Goal: Information Seeking & Learning: Learn about a topic

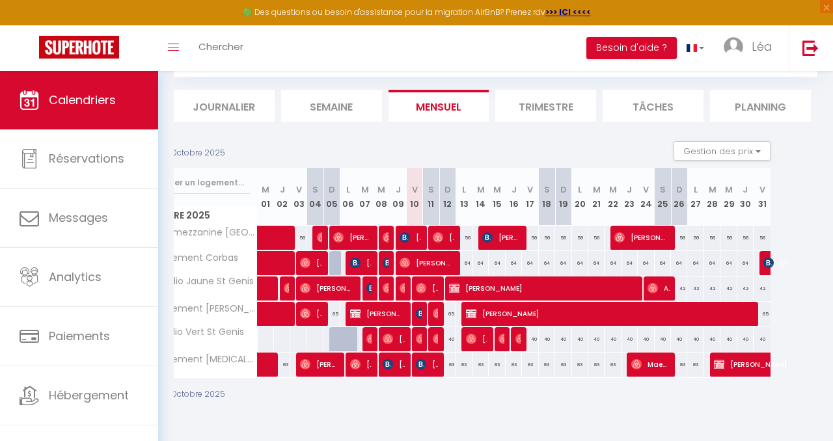
scroll to position [0, 24]
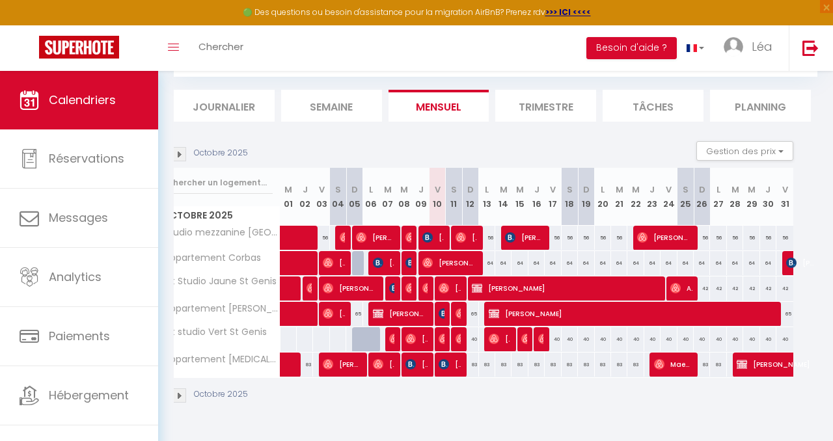
click at [546, 101] on li "Trimestre" at bounding box center [545, 106] width 101 height 32
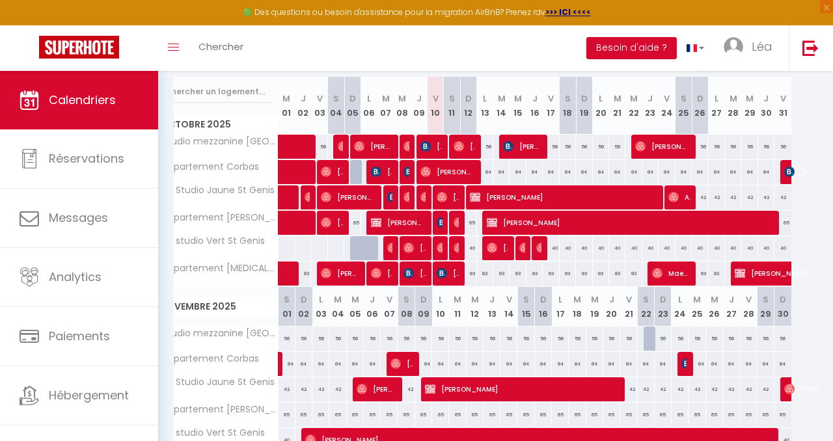
scroll to position [158, 0]
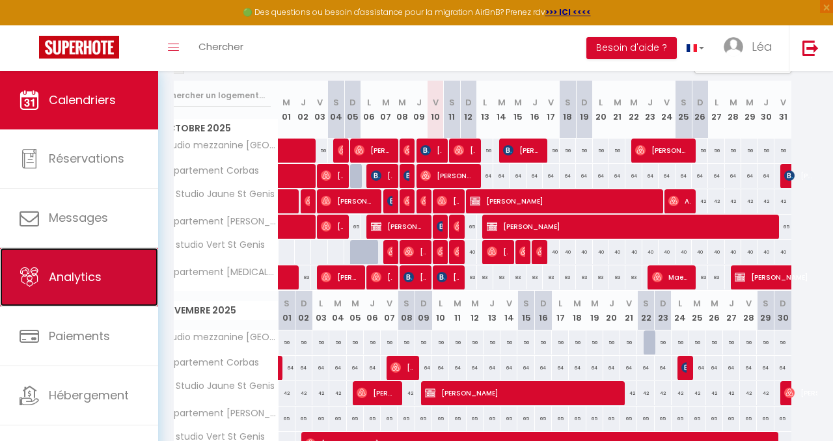
click at [101, 291] on link "Analytics" at bounding box center [79, 277] width 158 height 59
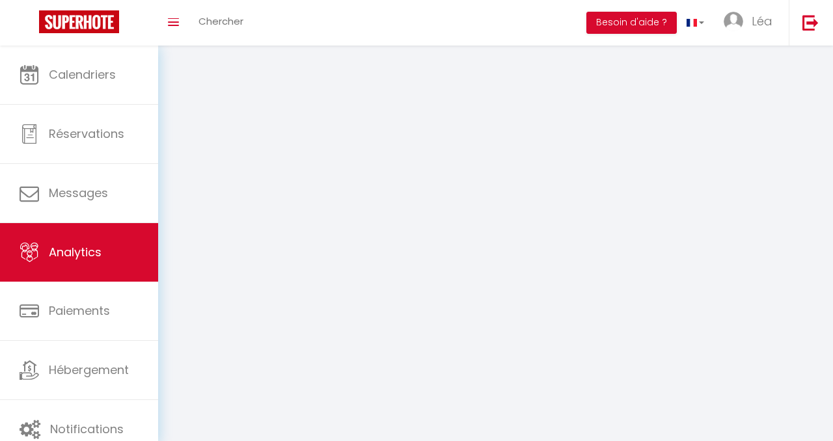
select select "2025"
select select "10"
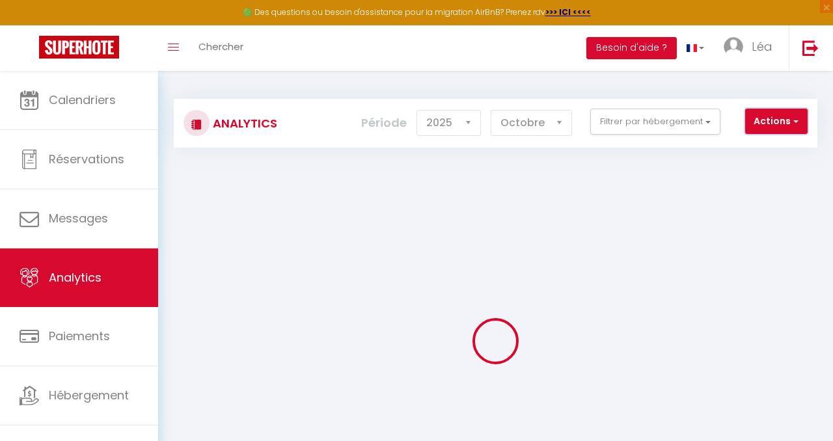
click at [770, 121] on button "Actions" at bounding box center [776, 122] width 62 height 26
checkbox GUEPPE "false"
checkbox Irigny "false"
checkbox Oullins "false"
checkbox input "false"
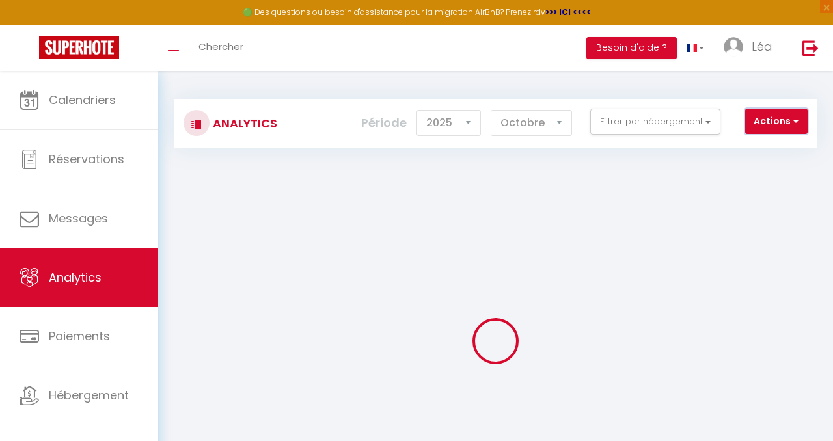
checkbox Genis "false"
checkbox Bénite "false"
checkbox Genis "false"
checkbox Corbas "false"
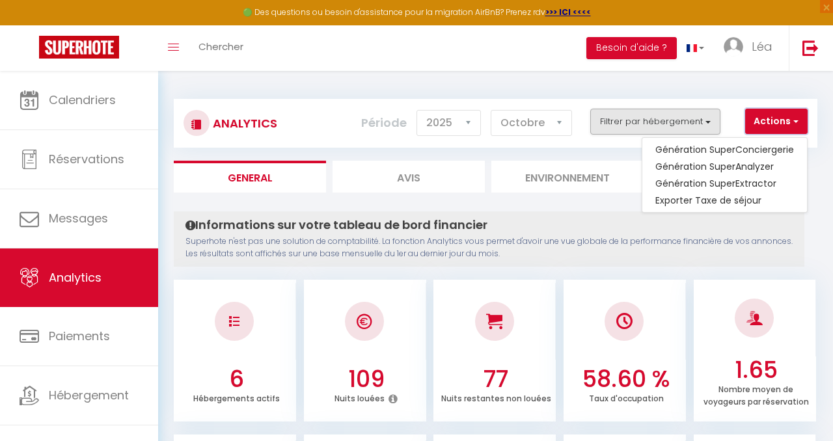
drag, startPoint x: 770, startPoint y: 121, endPoint x: 716, endPoint y: 121, distance: 53.3
click at [755, 121] on button "Actions" at bounding box center [776, 122] width 62 height 26
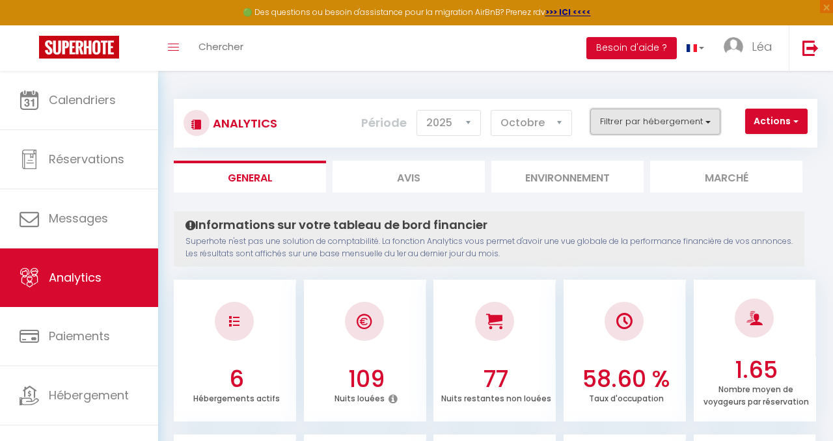
click at [691, 122] on button "Filtrer par hébergement" at bounding box center [655, 122] width 130 height 26
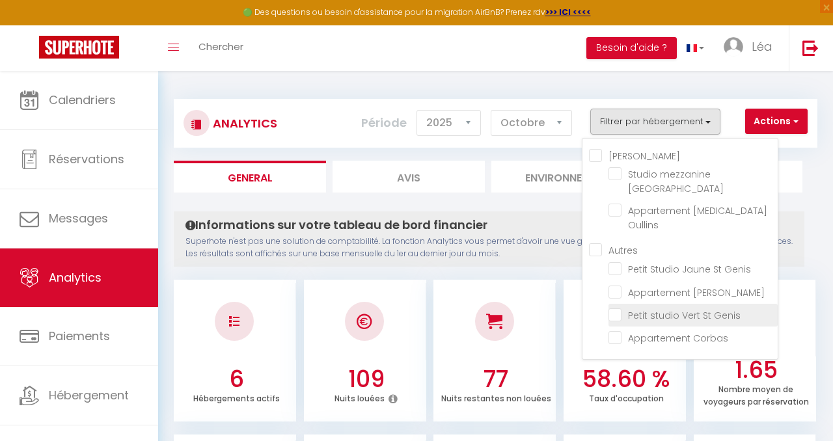
click at [619, 308] on Genis "checkbox" at bounding box center [692, 314] width 169 height 13
checkbox Genis "true"
checkbox Irigny "false"
checkbox Oullins "false"
checkbox Genis "false"
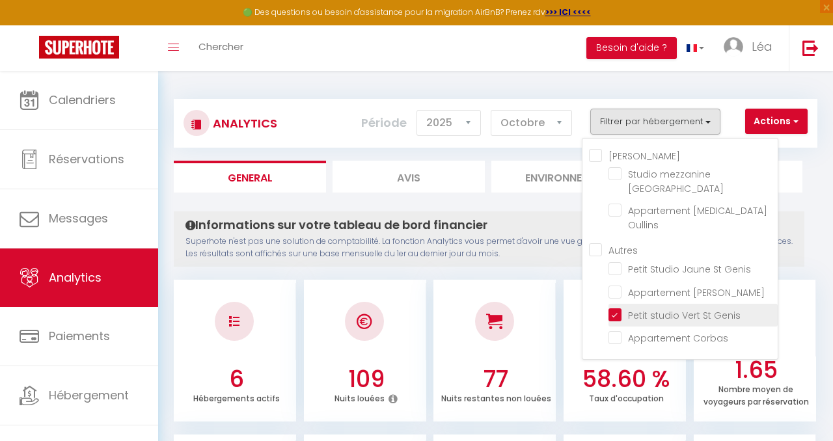
checkbox Bénite "false"
checkbox Corbas "false"
checkbox Irigny "false"
checkbox Oullins "false"
checkbox Genis "false"
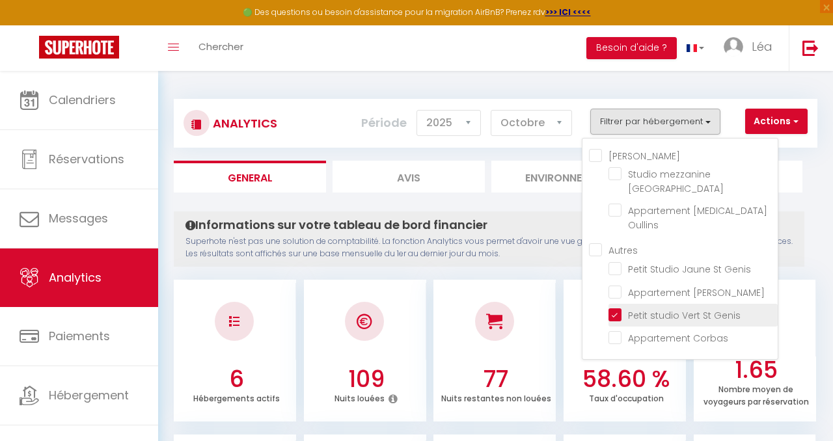
checkbox Bénite "false"
checkbox Corbas "false"
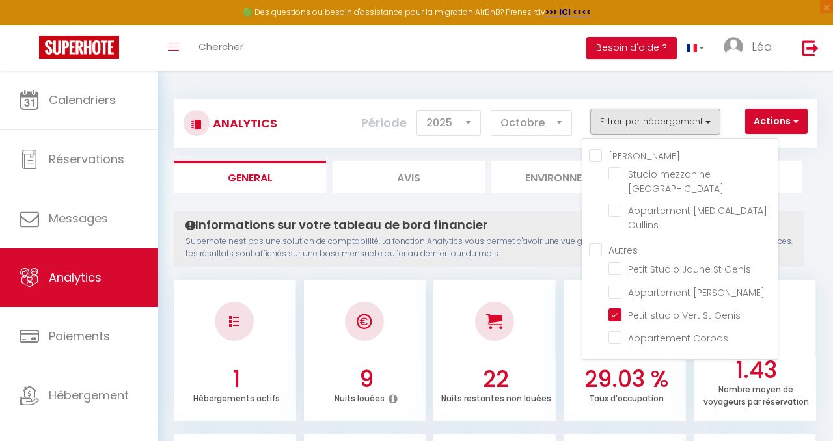
click at [459, 211] on div "Informations sur votre tableau de bord financier Superhote n'est pas une soluti…" at bounding box center [489, 238] width 630 height 55
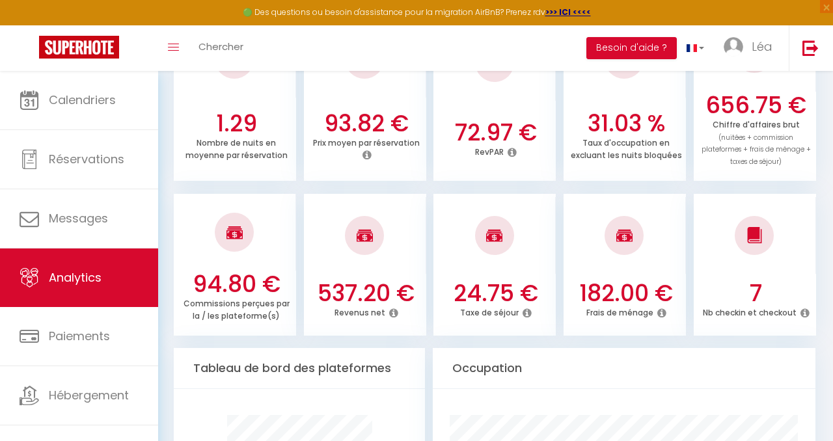
scroll to position [417, 0]
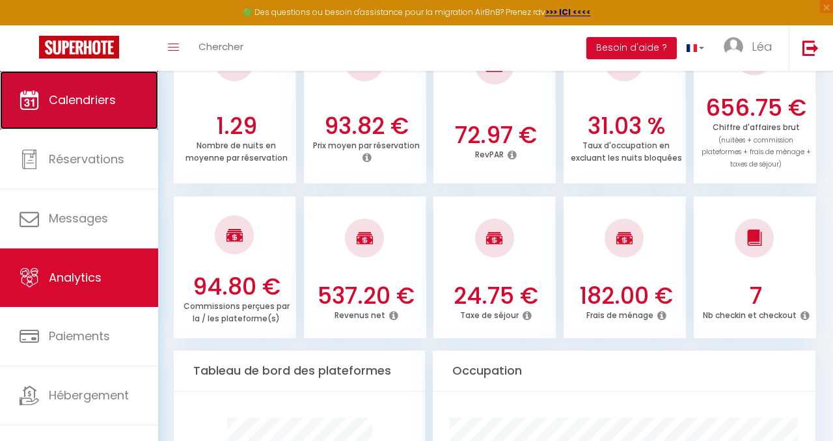
click at [84, 100] on span "Calendriers" at bounding box center [82, 100] width 67 height 16
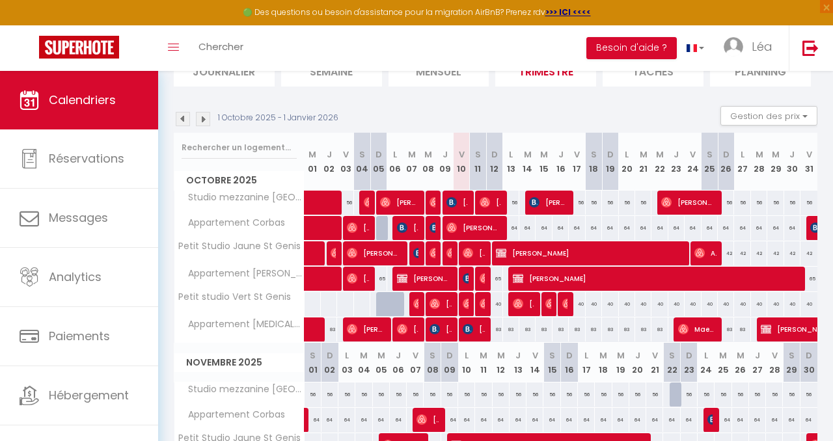
scroll to position [109, 0]
